Goal: Navigation & Orientation: Find specific page/section

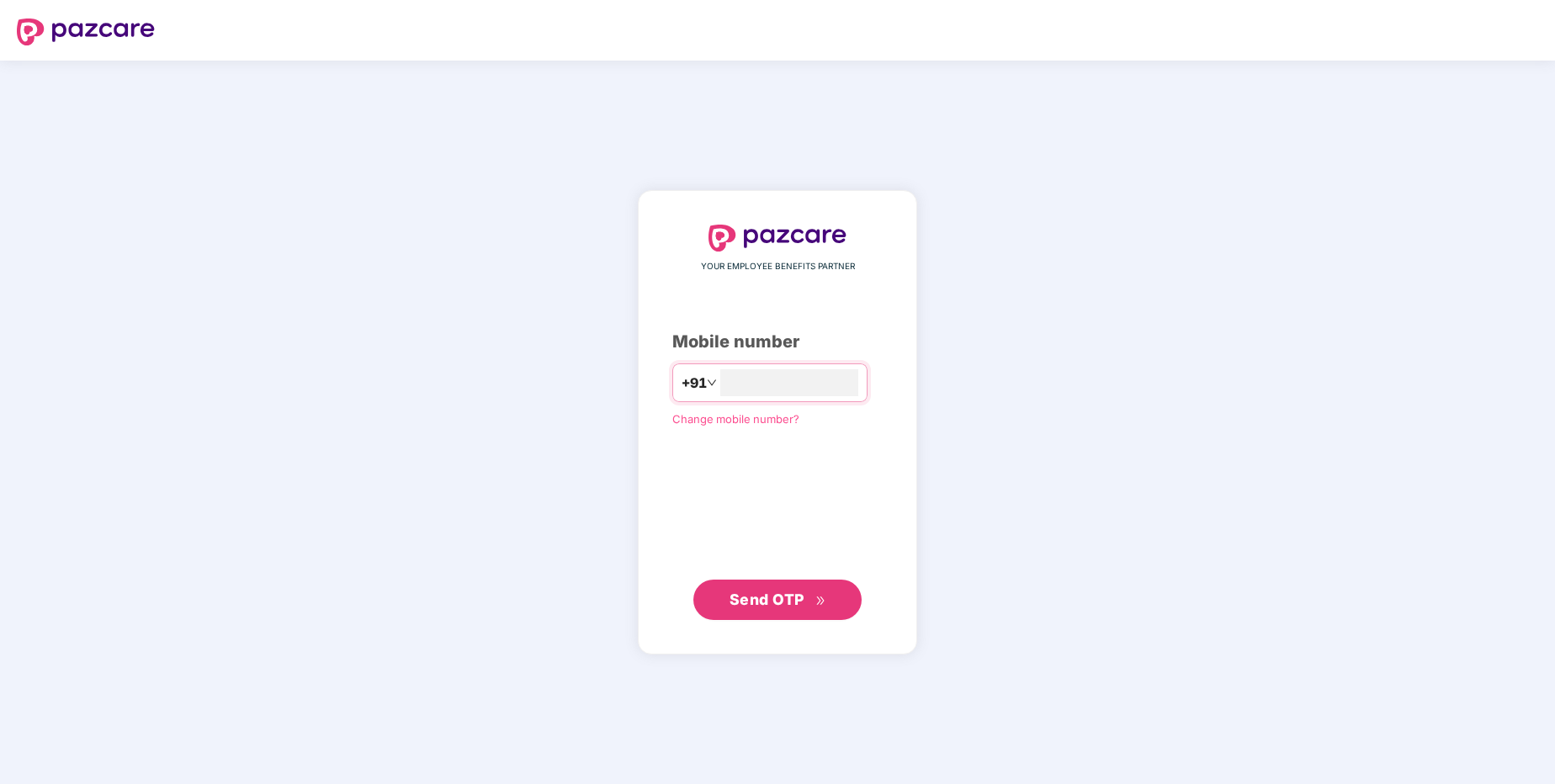
type input "**********"
click at [750, 600] on span "Send OTP" at bounding box center [767, 598] width 75 height 18
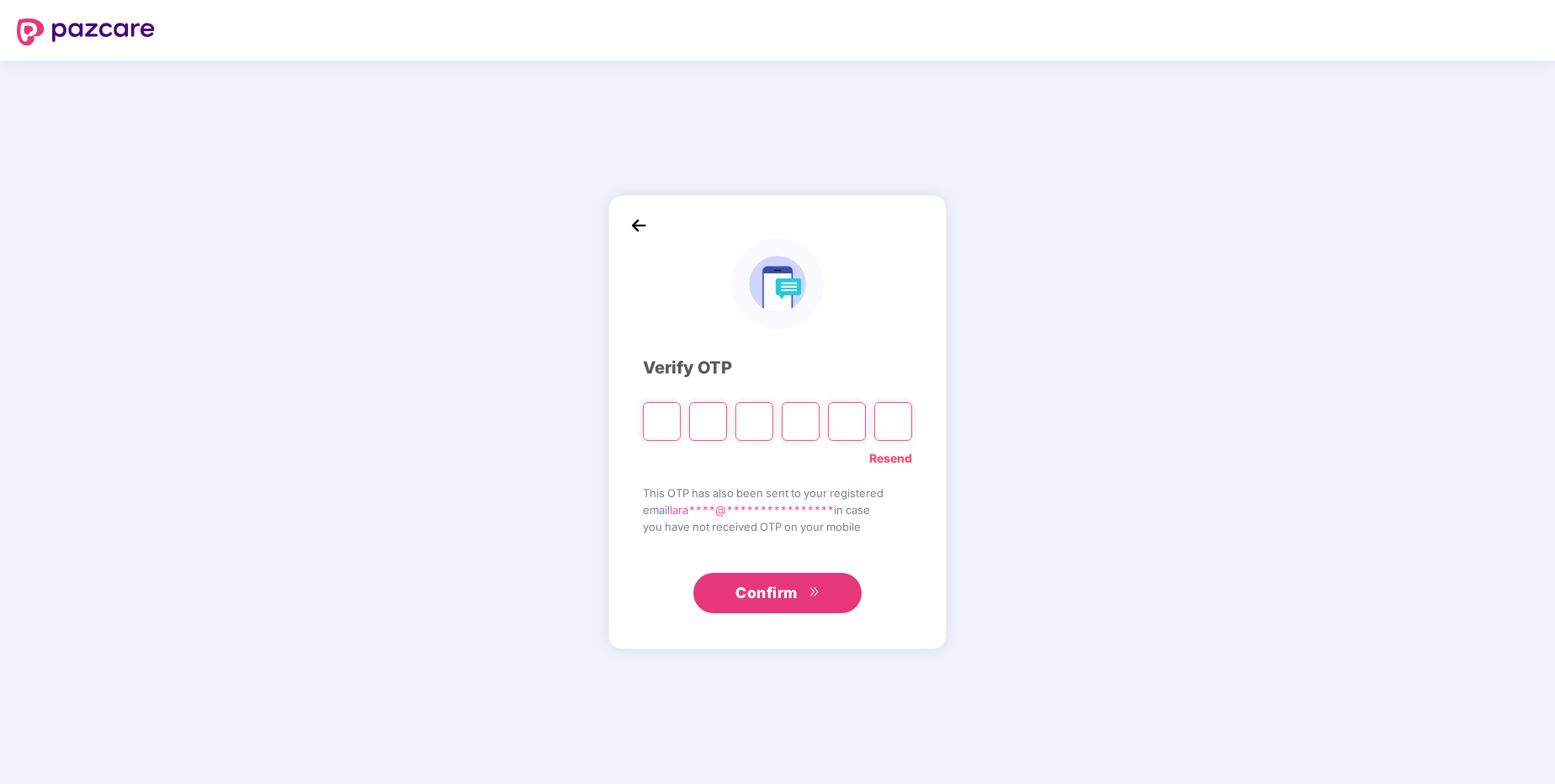
click at [666, 423] on input "Please enter verification code. Digit 1" at bounding box center [662, 421] width 38 height 39
paste input "*"
type input "*"
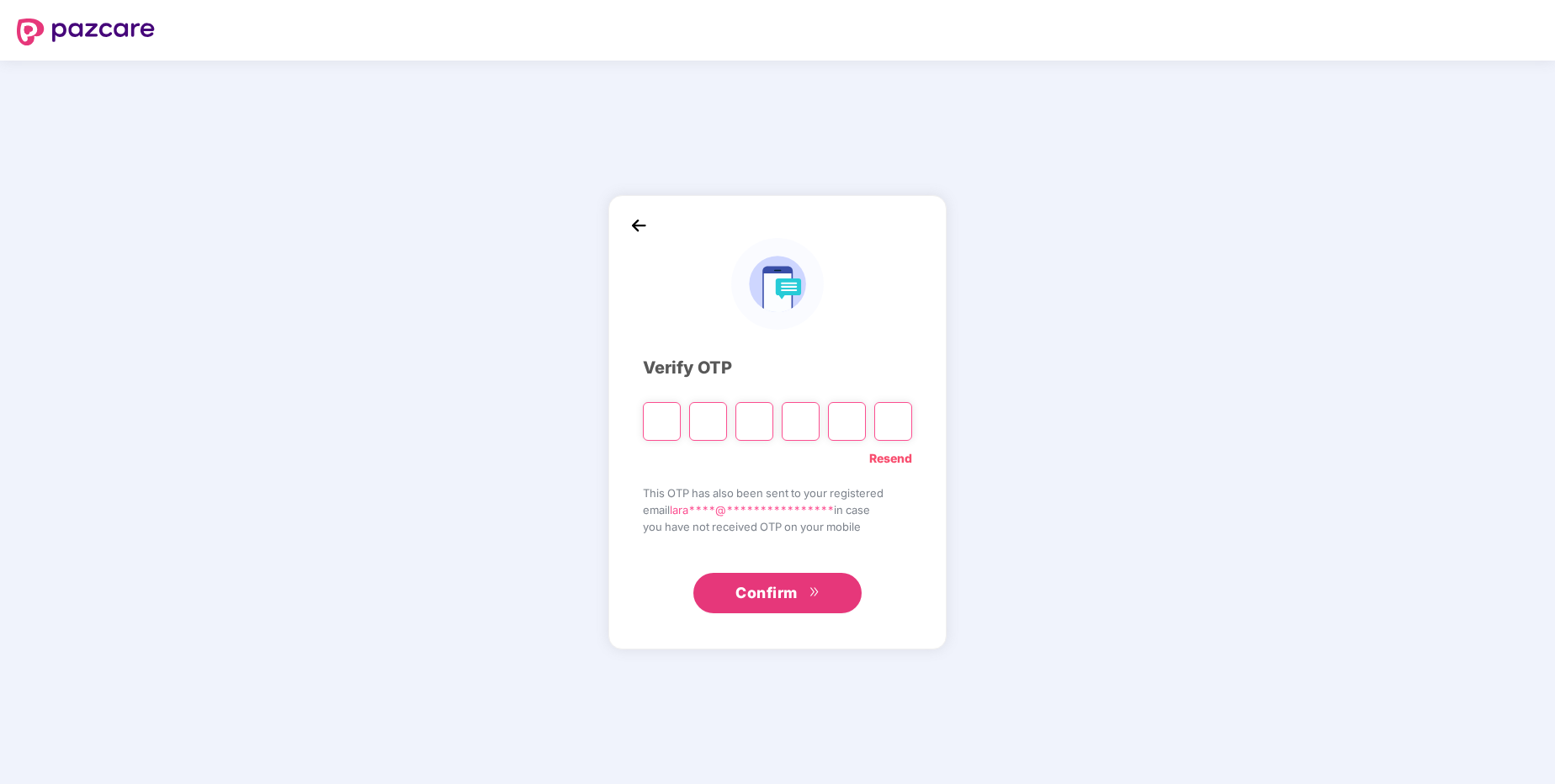
type input "*"
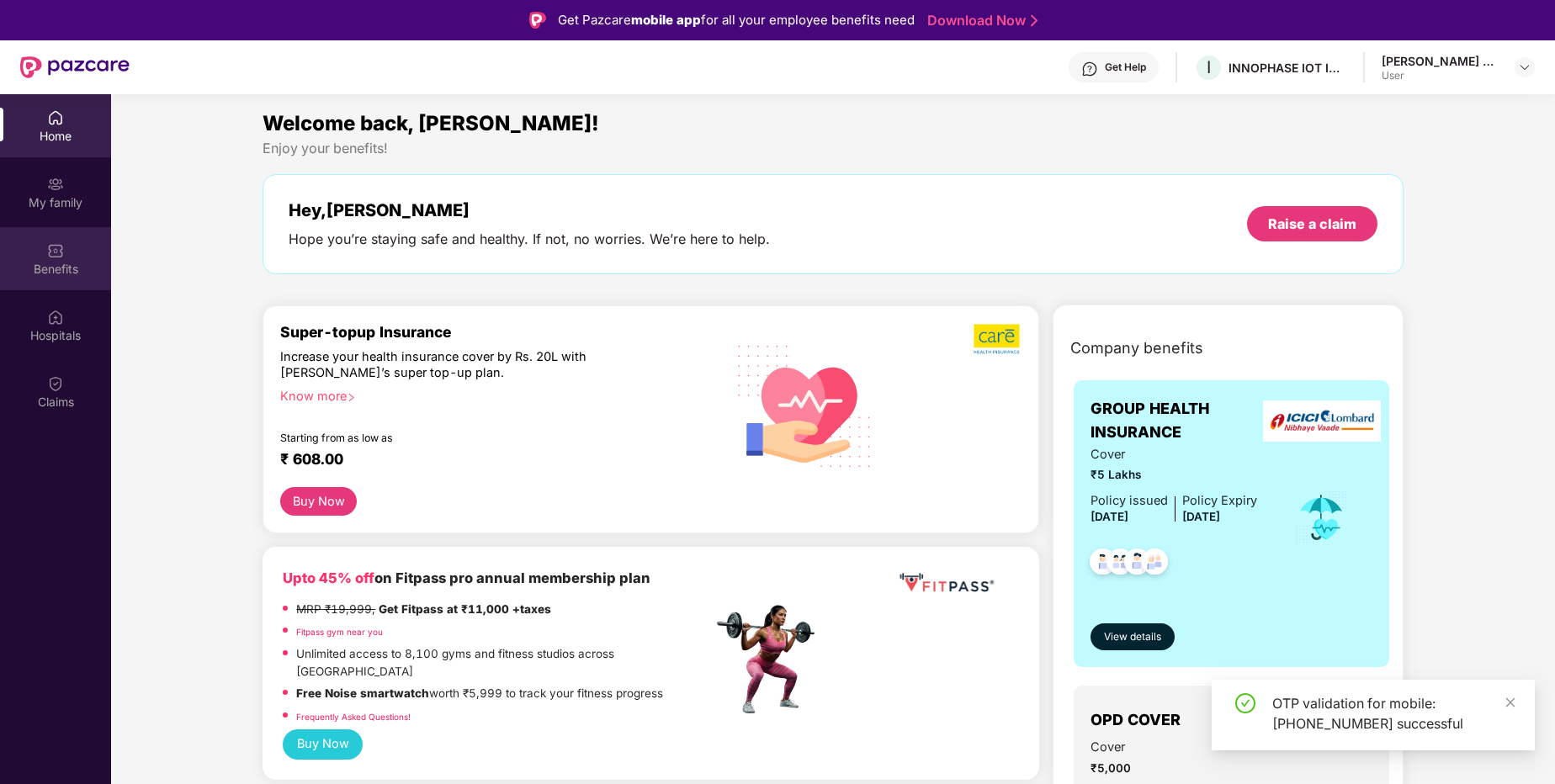
click at [54, 267] on div "Benefits" at bounding box center [55, 269] width 111 height 17
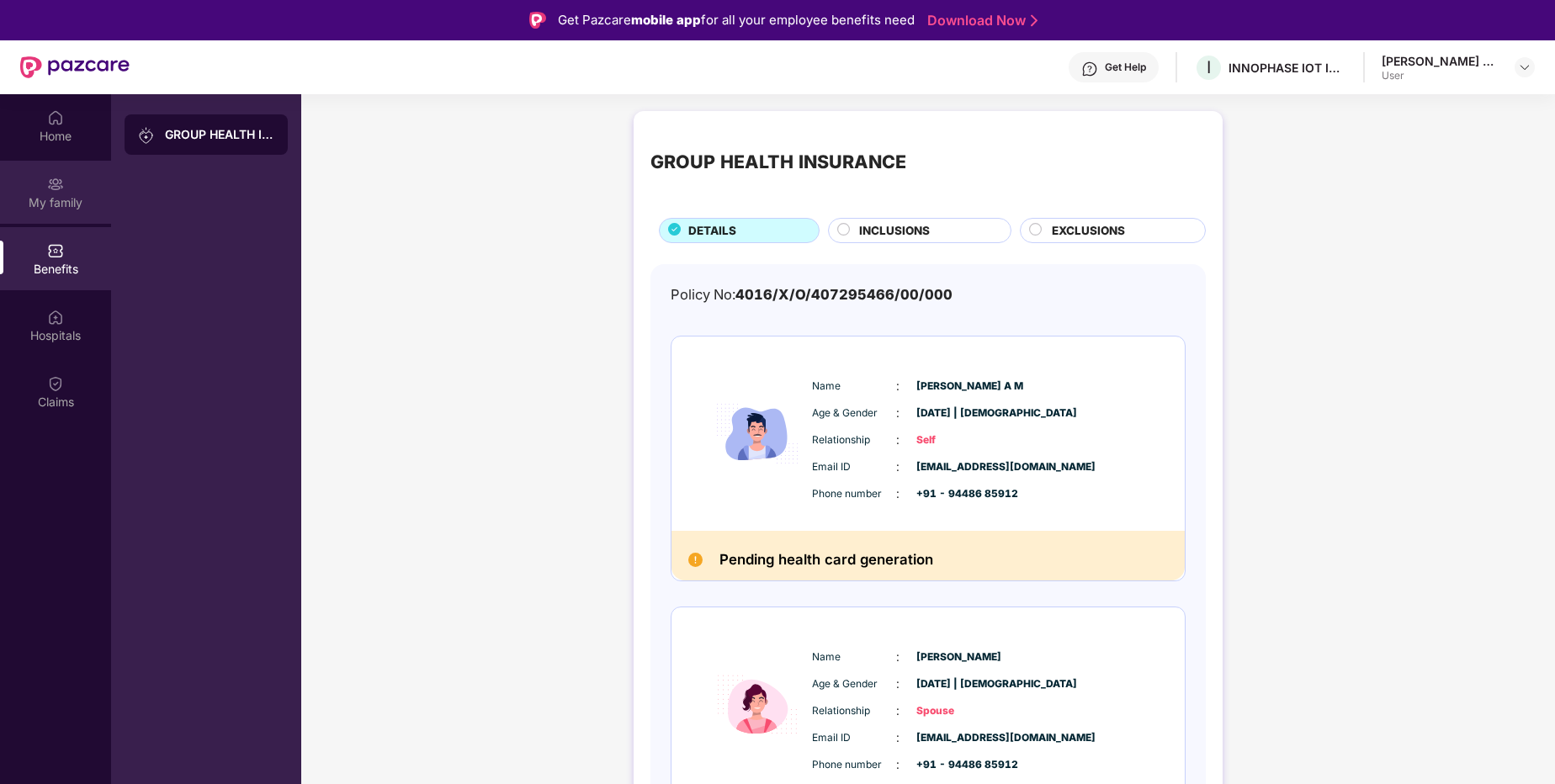
click at [65, 202] on div "My family" at bounding box center [55, 202] width 111 height 17
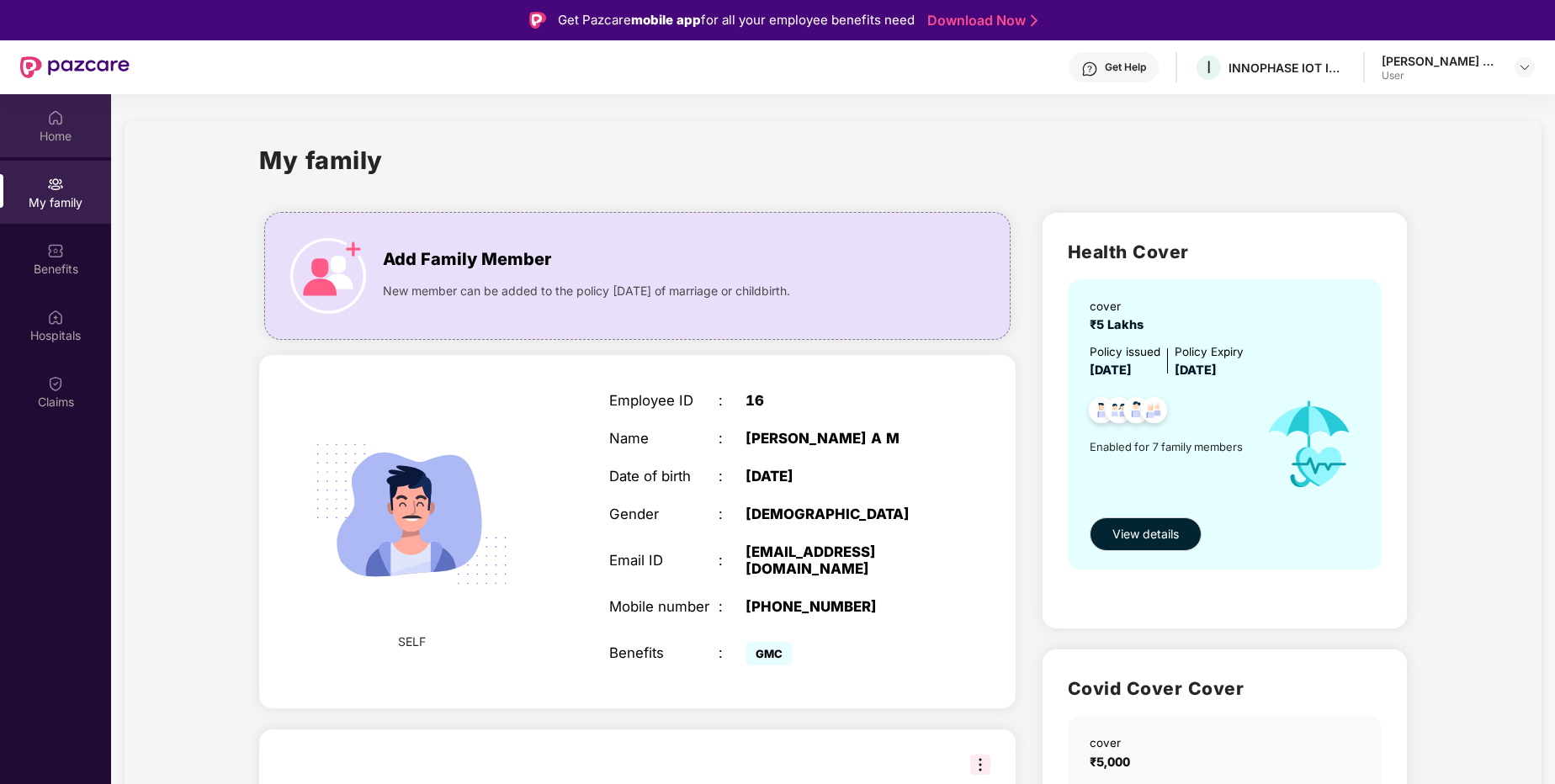
click at [65, 129] on div "Home" at bounding box center [55, 135] width 111 height 17
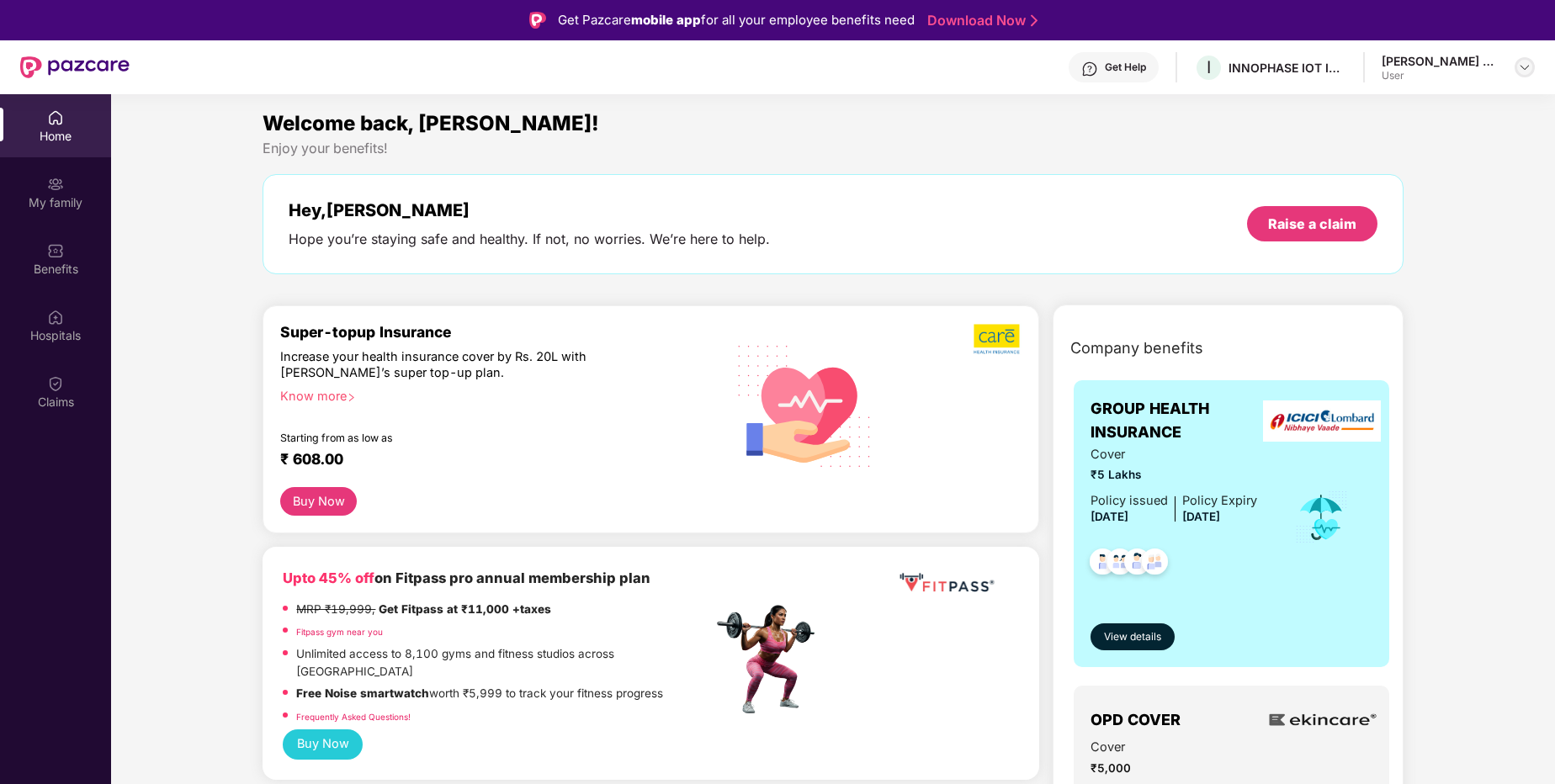
click at [1516, 71] on div at bounding box center [1524, 67] width 20 height 20
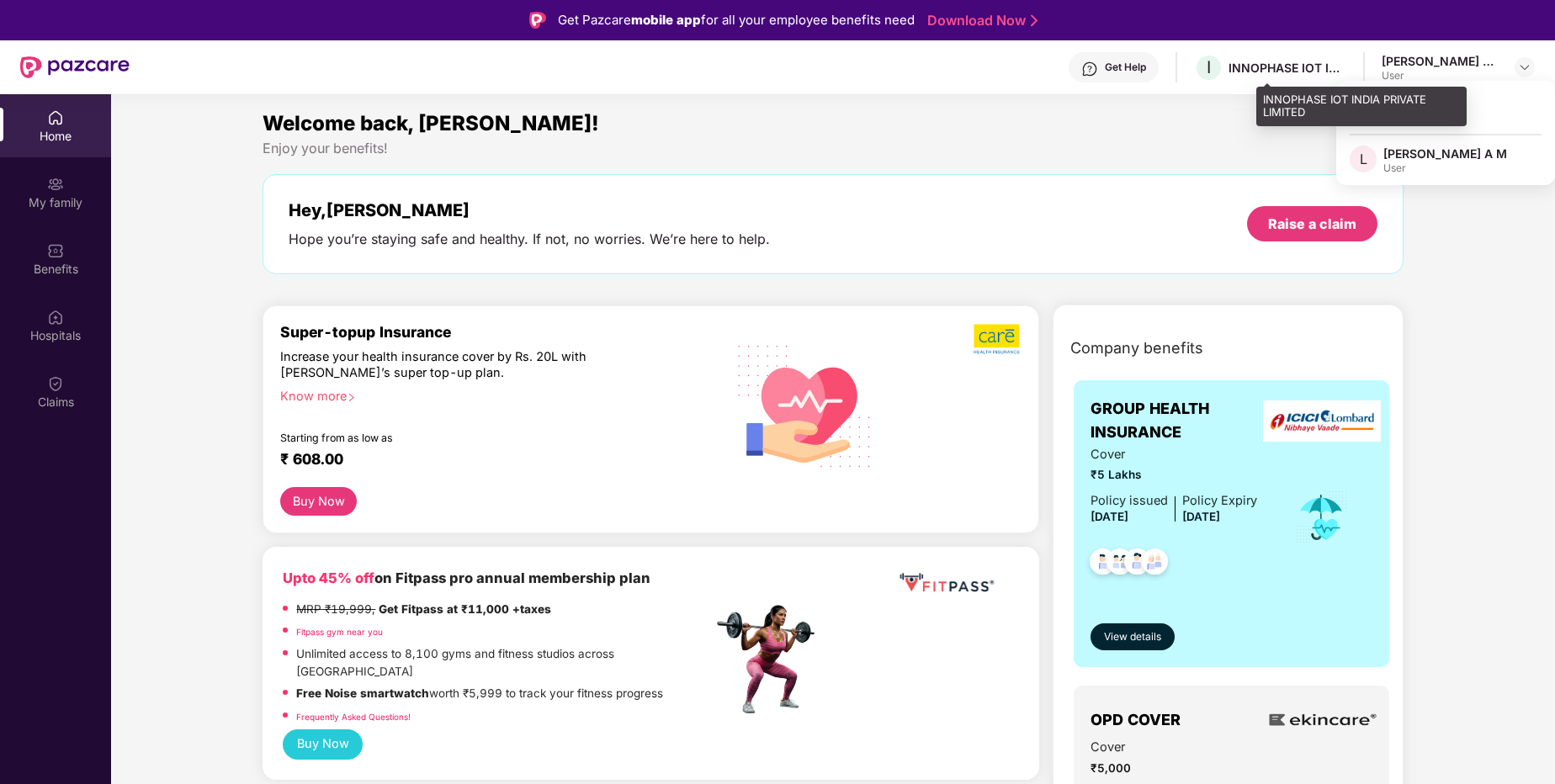
click at [1324, 62] on div "INNOPHASE IOT INDIA PRIVATE LIMITED" at bounding box center [1286, 67] width 118 height 16
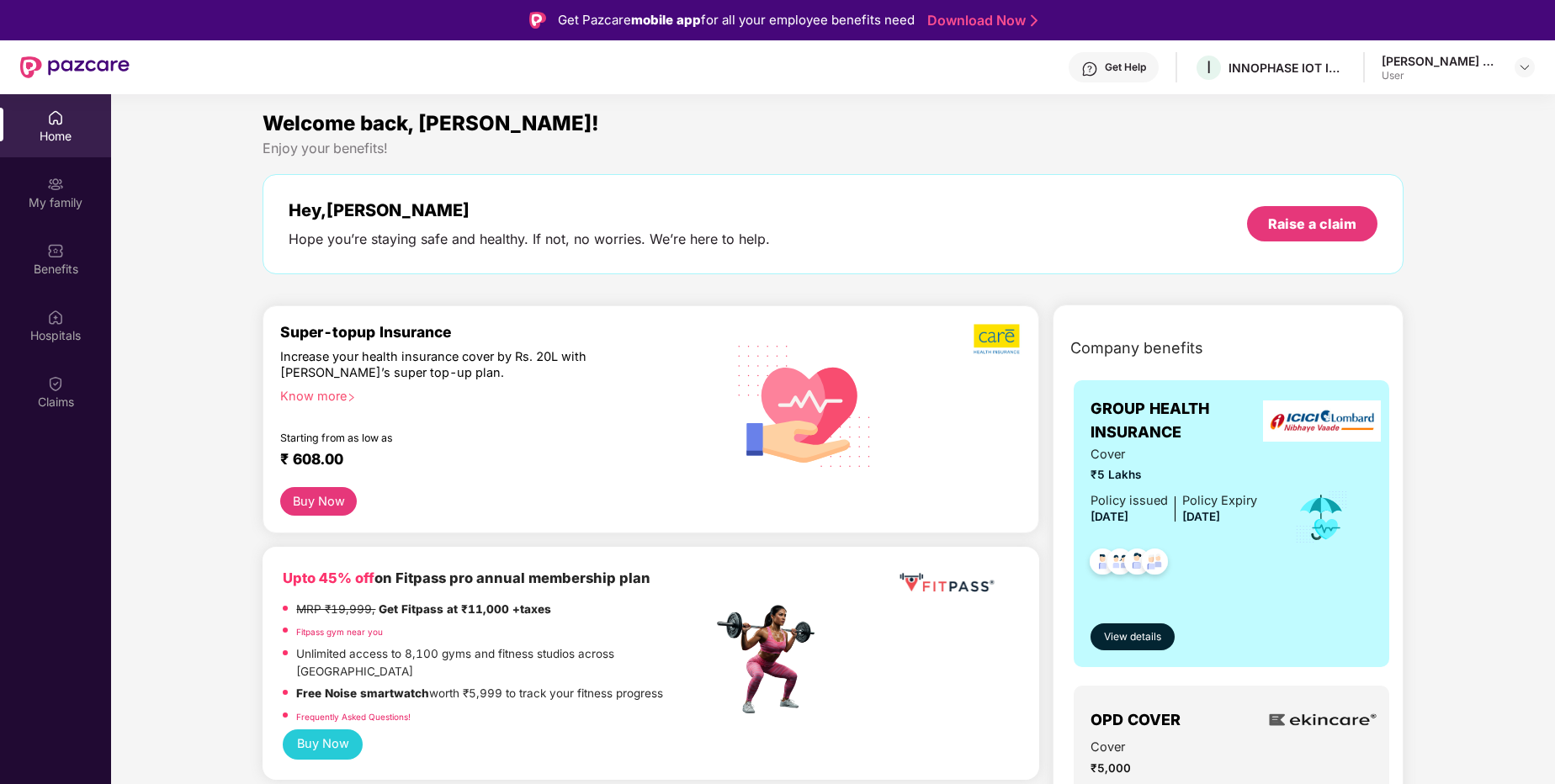
click at [1146, 64] on div "Get Help" at bounding box center [1125, 67] width 41 height 14
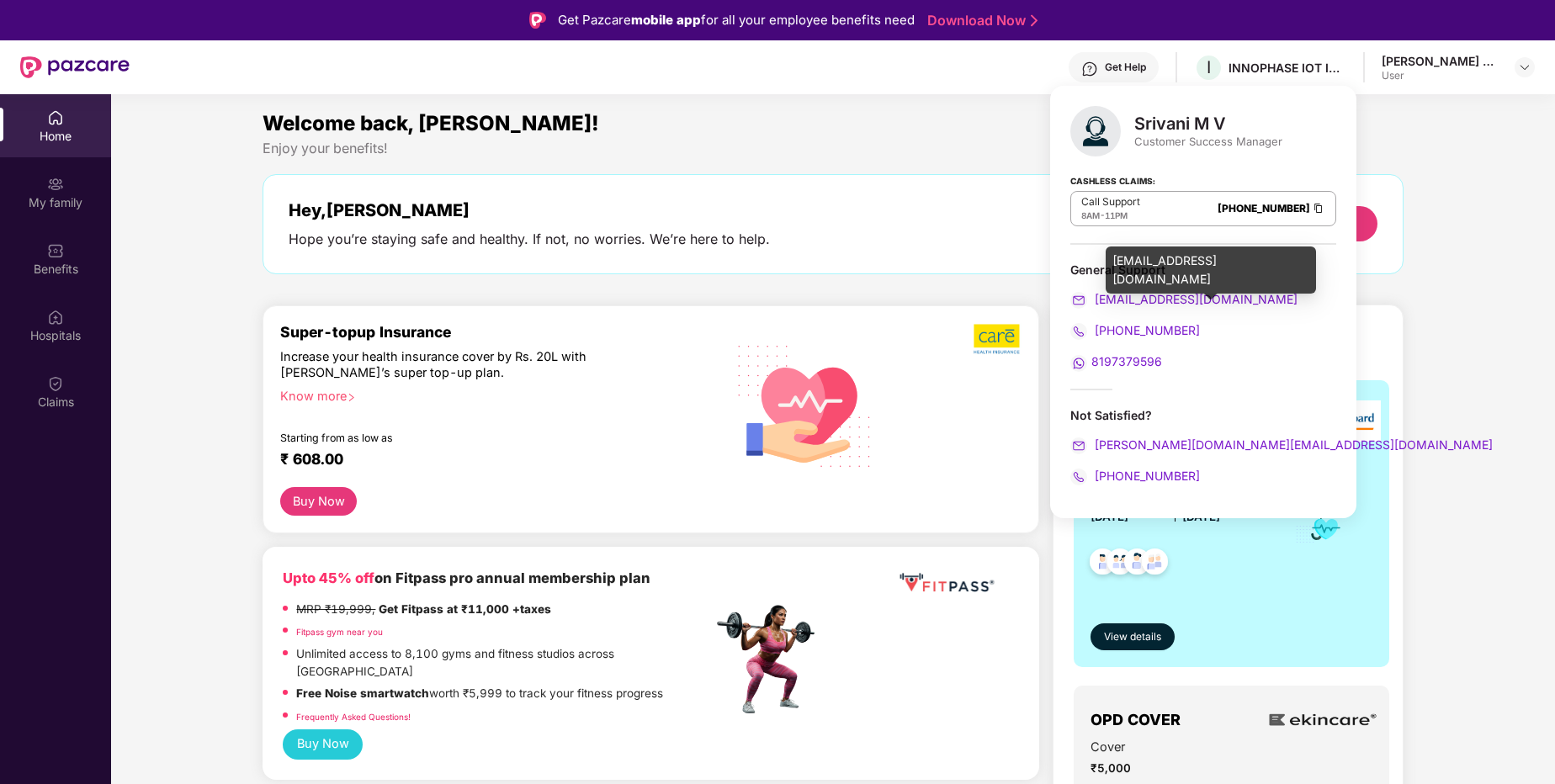
click at [1172, 300] on span "[EMAIL_ADDRESS][DOMAIN_NAME]" at bounding box center [1194, 299] width 206 height 14
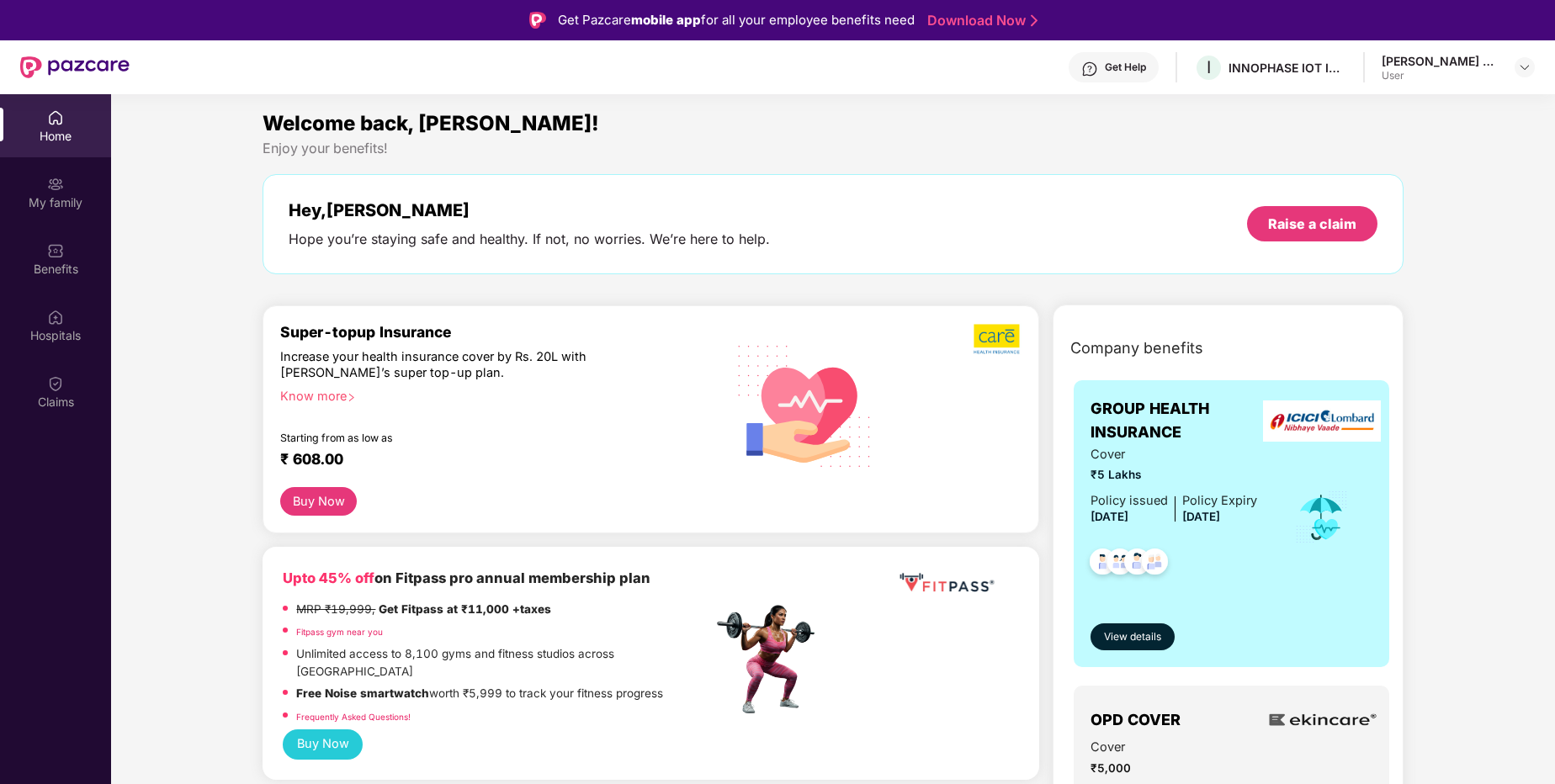
click at [60, 135] on div "Home" at bounding box center [55, 135] width 111 height 17
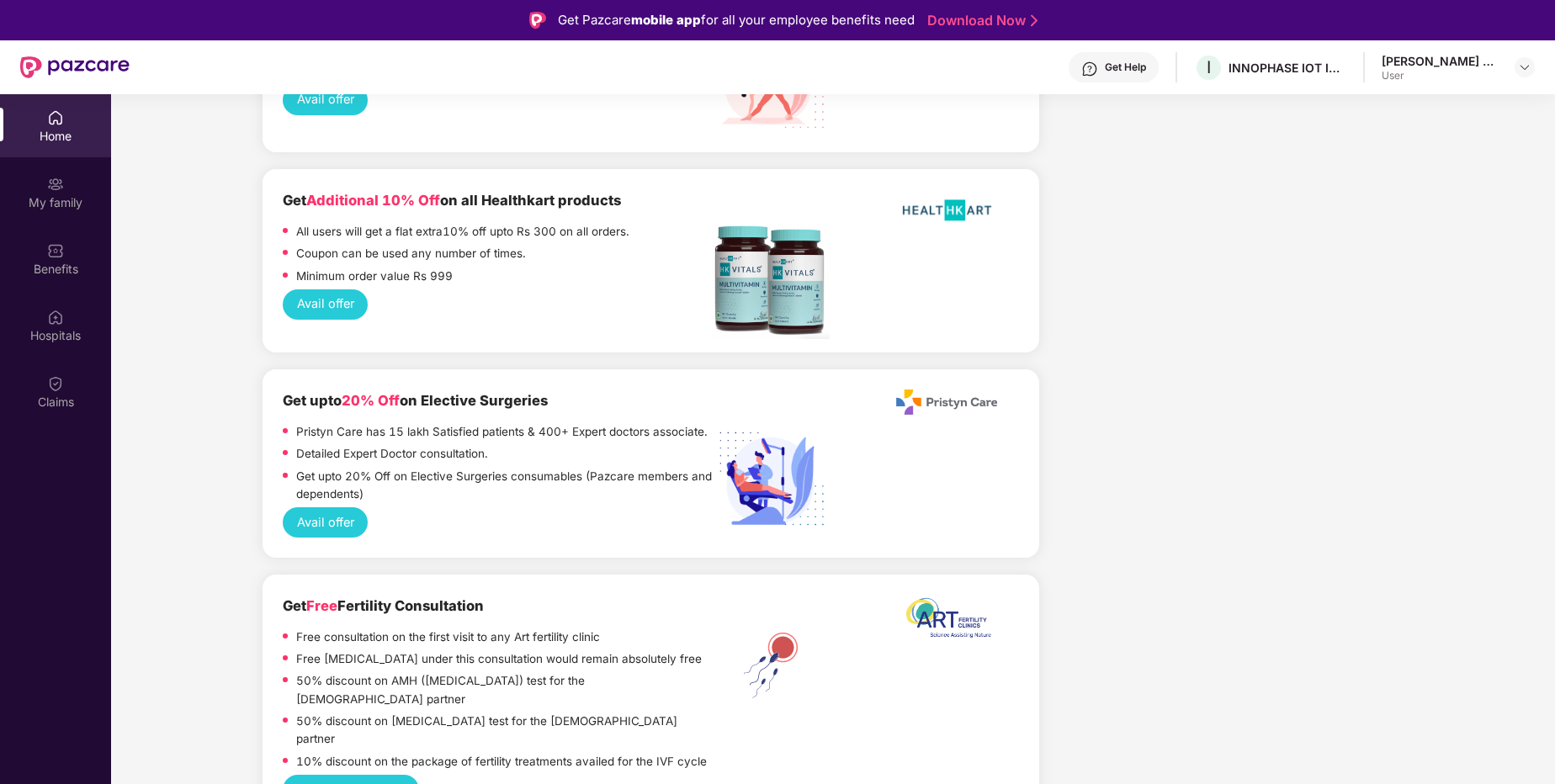
scroll to position [1828, 0]
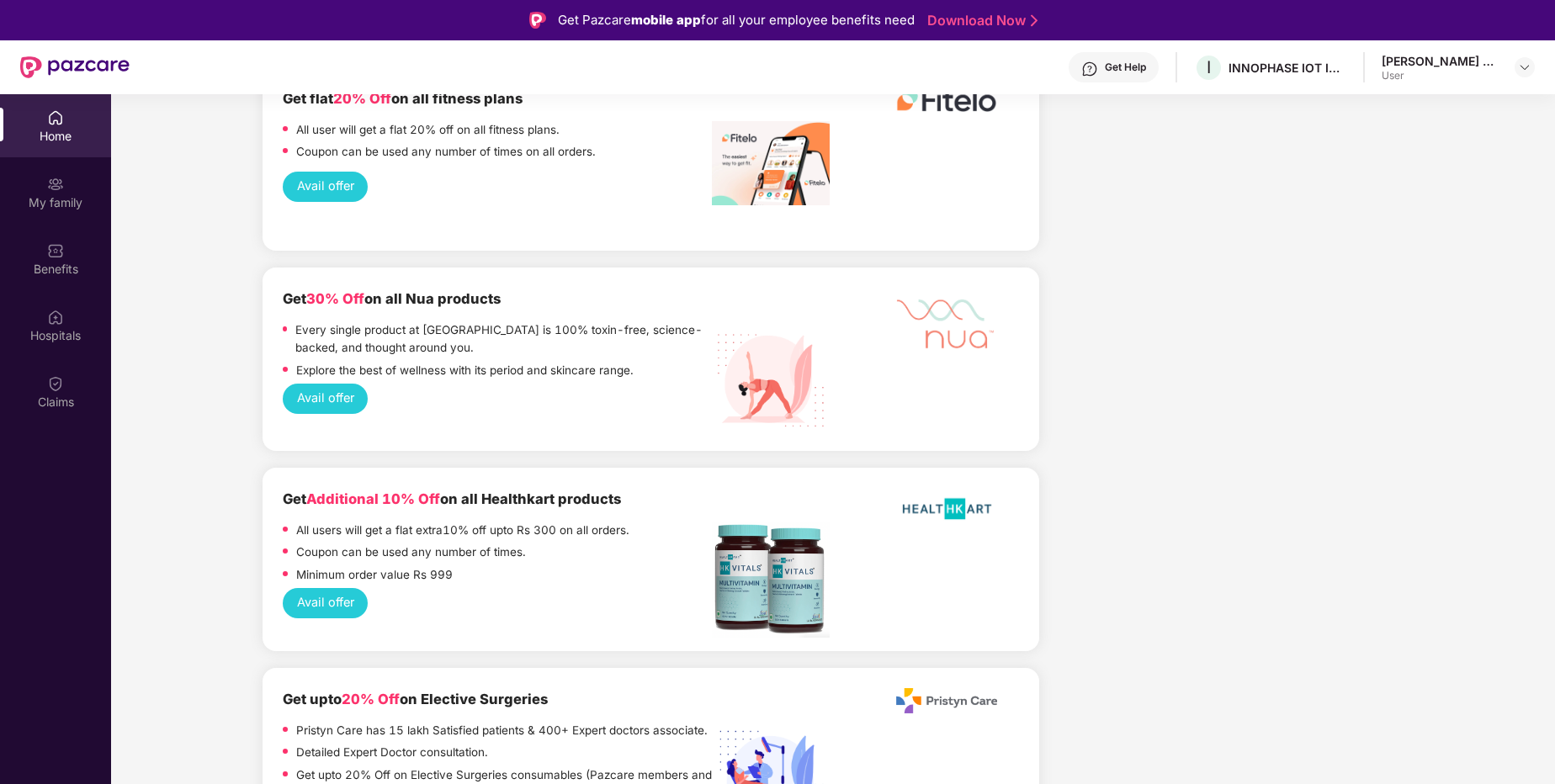
click at [1146, 72] on div "Get Help" at bounding box center [1125, 67] width 41 height 14
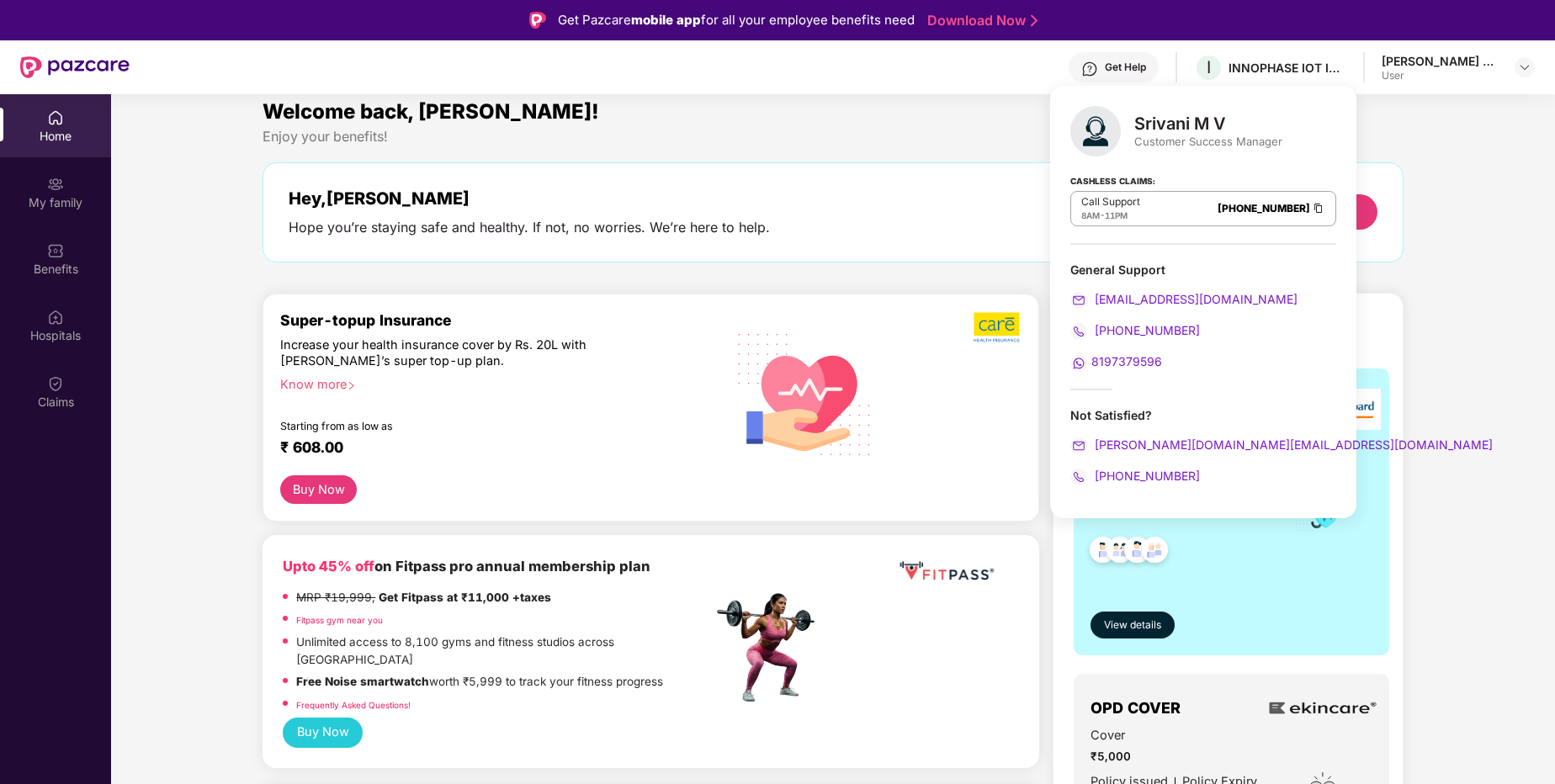
scroll to position [0, 0]
